Goal: Check status: Check status

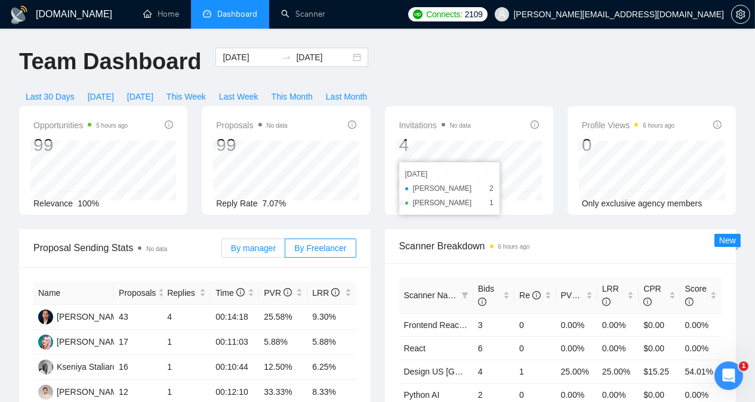
click at [242, 243] on span "By manager" at bounding box center [253, 248] width 45 height 10
click at [222, 251] on input "By manager" at bounding box center [222, 251] width 0 height 0
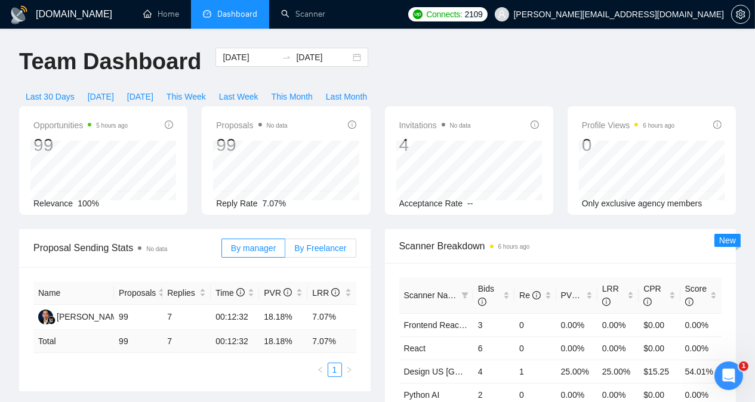
click at [313, 243] on span "By Freelancer" at bounding box center [320, 248] width 52 height 10
click at [285, 251] on input "By Freelancer" at bounding box center [285, 251] width 0 height 0
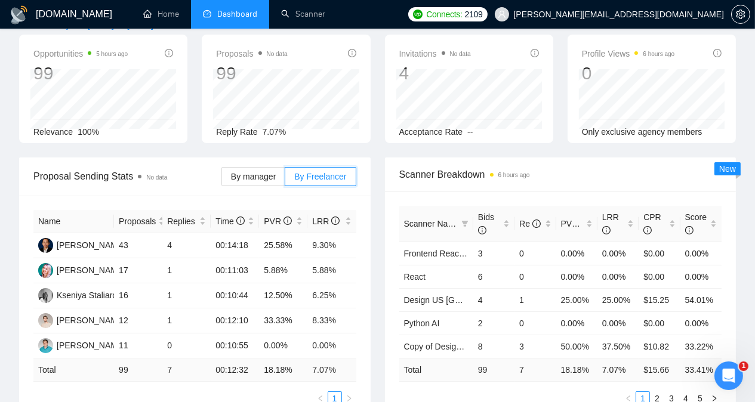
scroll to position [76, 0]
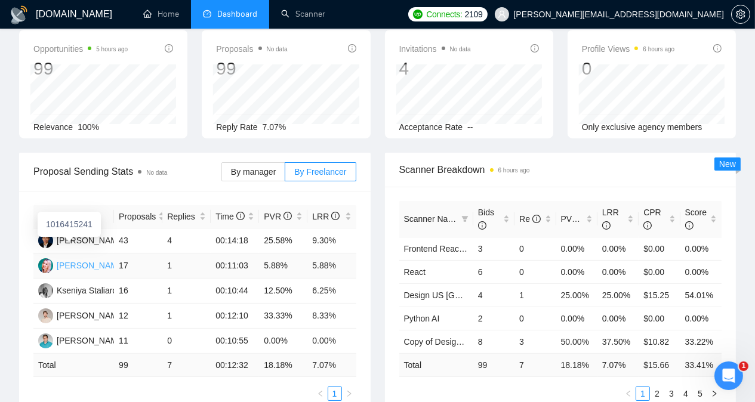
click at [72, 259] on div "[PERSON_NAME]" at bounding box center [91, 265] width 69 height 13
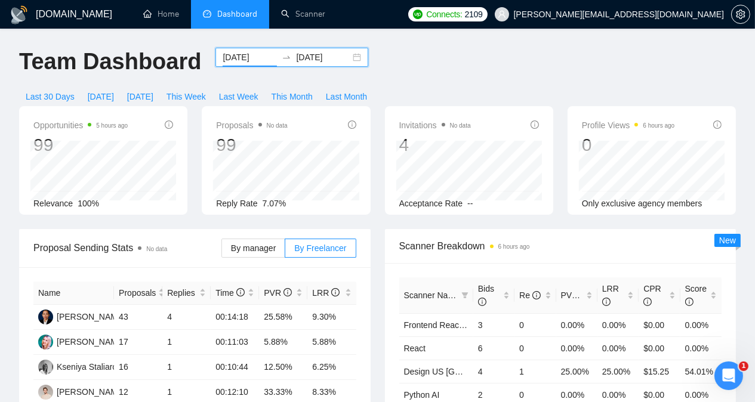
click at [233, 61] on input "[DATE]" at bounding box center [250, 57] width 54 height 13
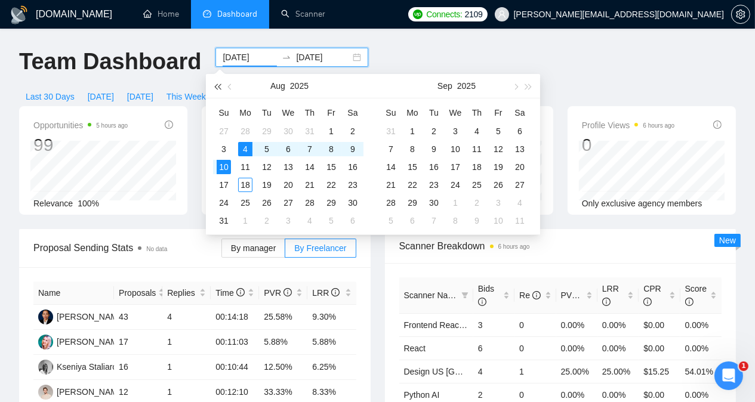
click at [220, 89] on span "button" at bounding box center [217, 87] width 6 height 6
click at [526, 85] on span "button" at bounding box center [529, 87] width 6 height 6
click at [231, 85] on span "button" at bounding box center [231, 87] width 6 height 6
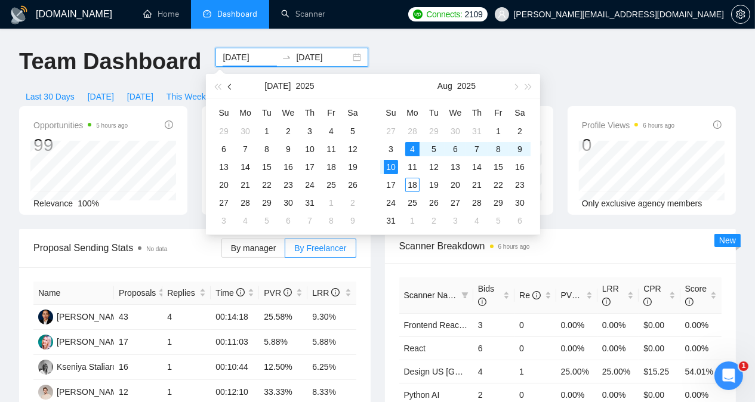
click at [231, 85] on span "button" at bounding box center [231, 87] width 6 height 6
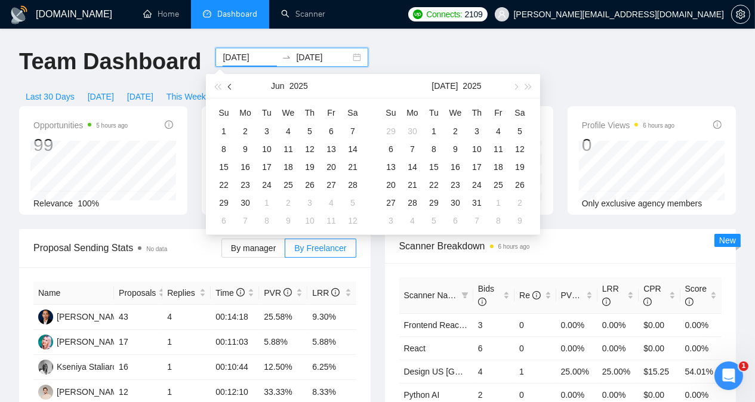
click at [231, 85] on span "button" at bounding box center [231, 87] width 6 height 6
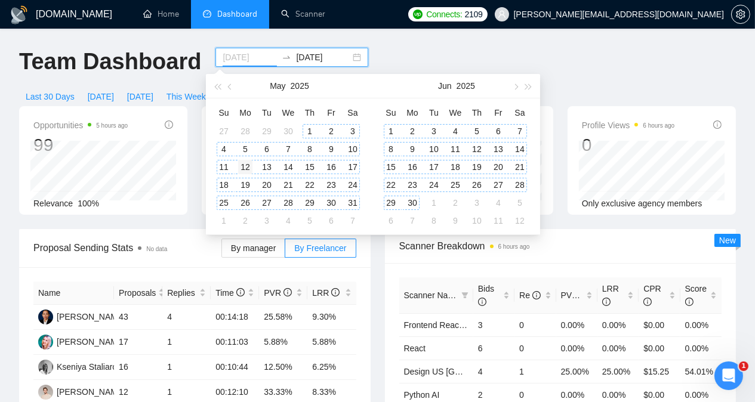
type input "[DATE]"
click at [244, 166] on div "12" at bounding box center [245, 167] width 14 height 14
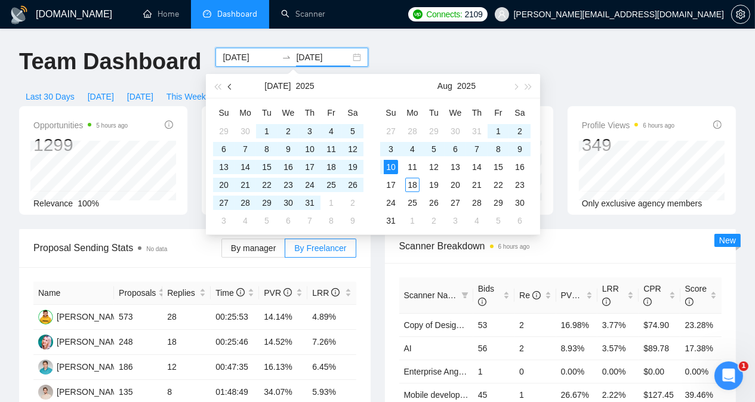
click at [228, 86] on span "button" at bounding box center [231, 87] width 6 height 6
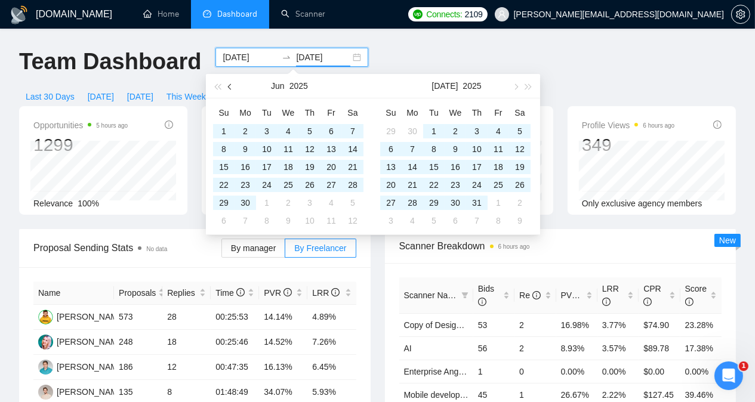
click at [228, 86] on span "button" at bounding box center [231, 87] width 6 height 6
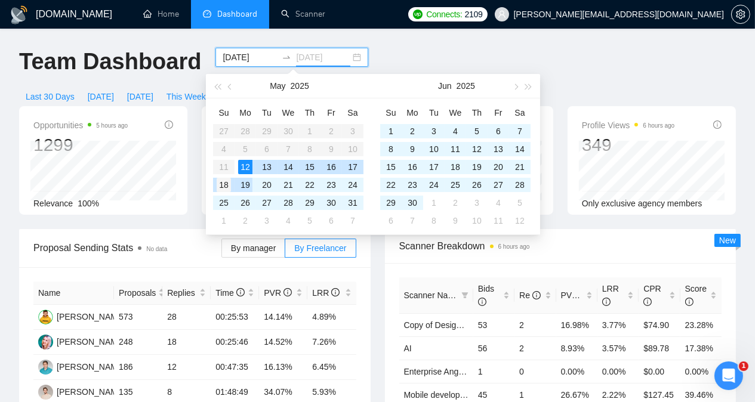
type input "[DATE]"
click at [226, 183] on div "18" at bounding box center [224, 185] width 14 height 14
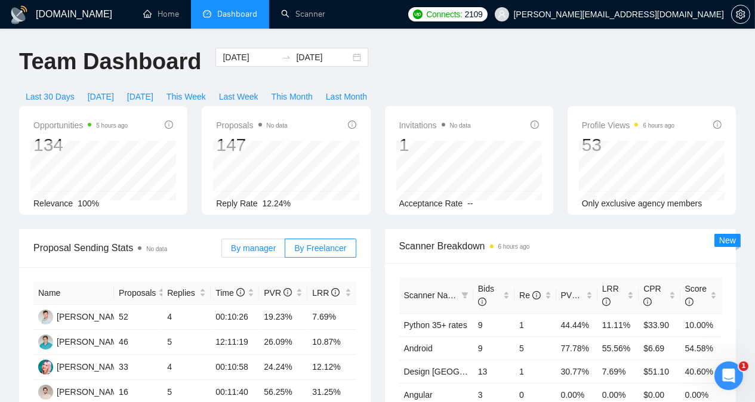
click at [248, 243] on span "By manager" at bounding box center [253, 248] width 45 height 10
click at [222, 251] on input "By manager" at bounding box center [222, 251] width 0 height 0
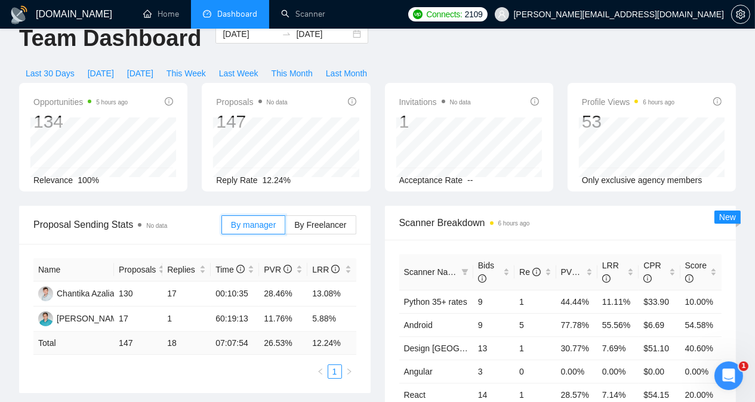
scroll to position [27, 0]
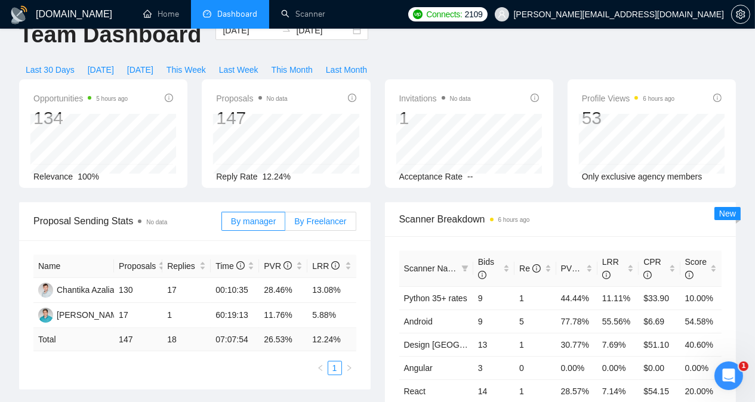
click at [320, 217] on span "By Freelancer" at bounding box center [320, 222] width 52 height 10
click at [285, 224] on input "By Freelancer" at bounding box center [285, 224] width 0 height 0
